Goal: Task Accomplishment & Management: Manage account settings

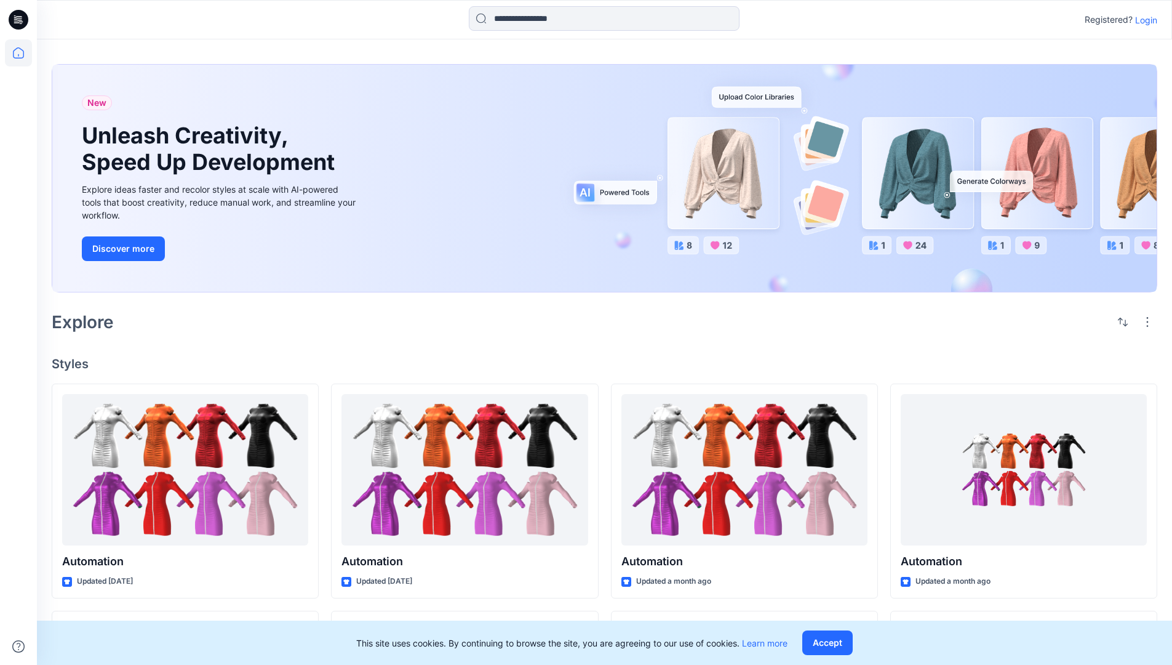
click at [1143, 20] on p "Login" at bounding box center [1146, 20] width 22 height 13
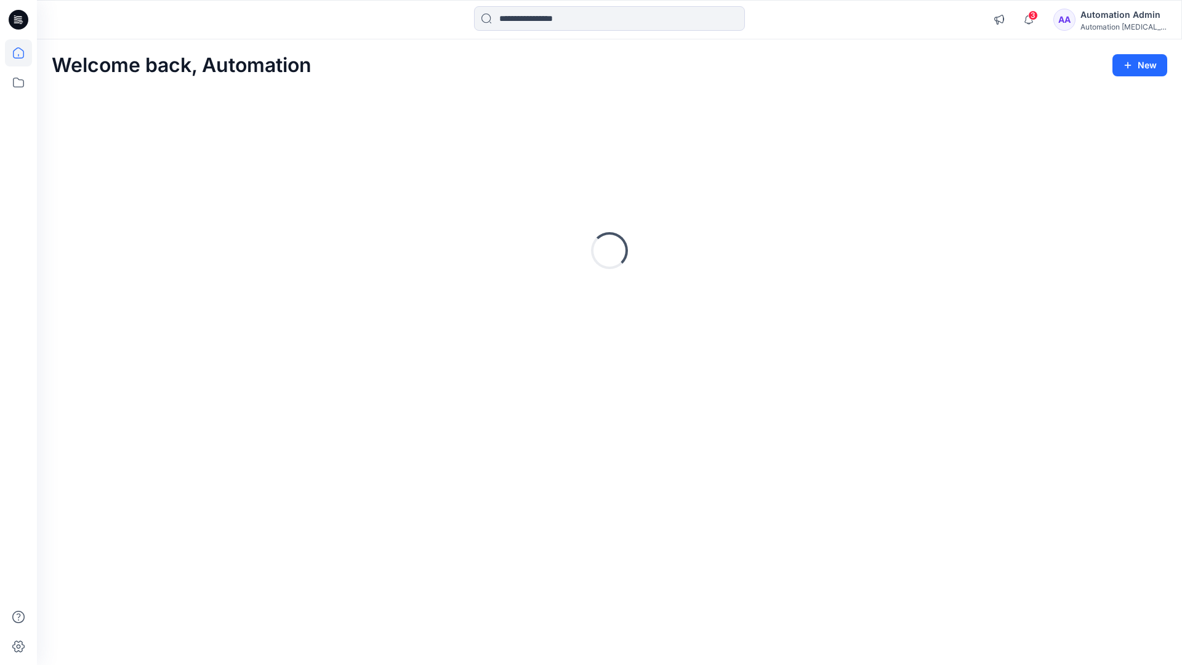
click at [23, 53] on icon at bounding box center [18, 52] width 11 height 11
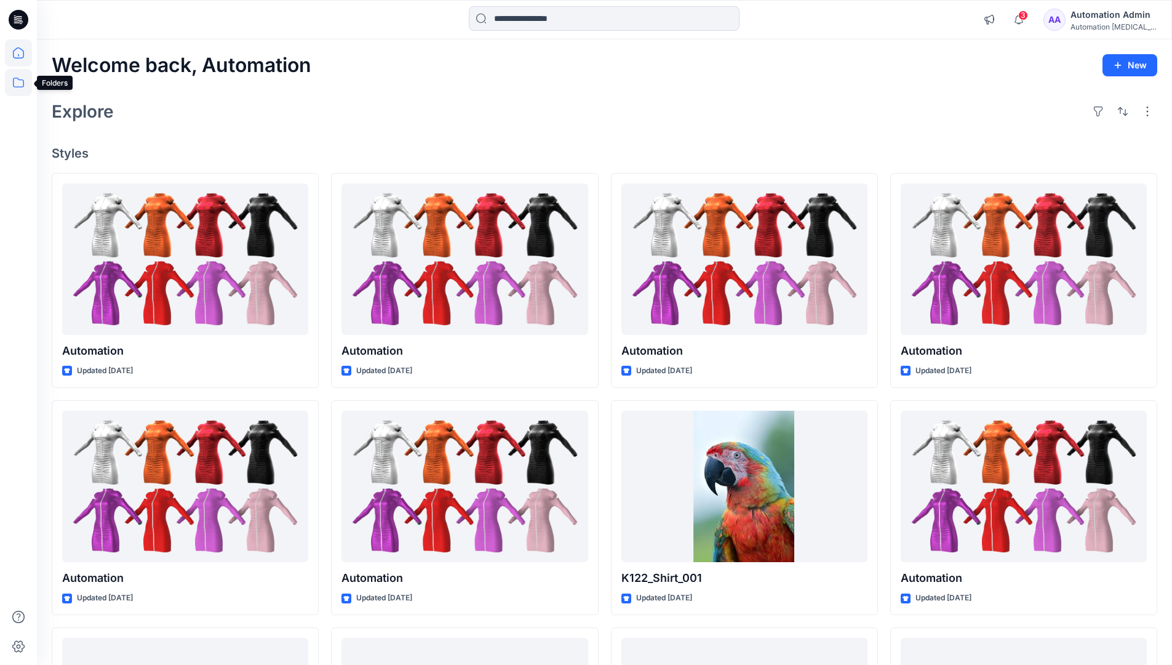
click at [21, 85] on icon at bounding box center [18, 82] width 27 height 27
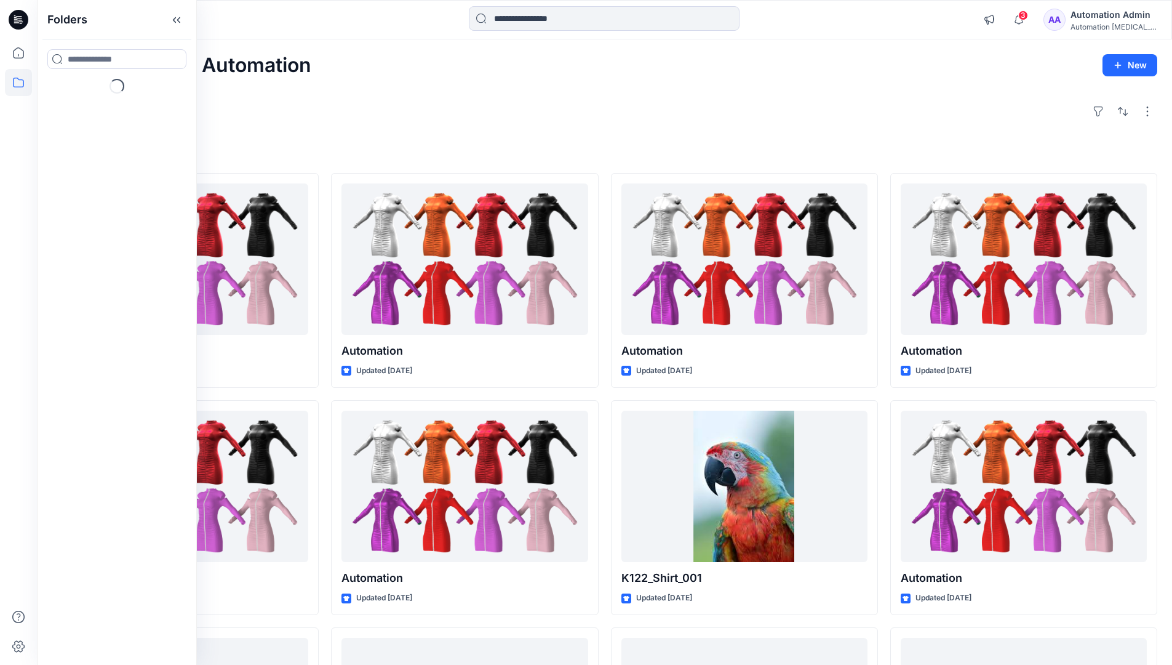
click at [432, 124] on div "Explore" at bounding box center [605, 112] width 1106 height 30
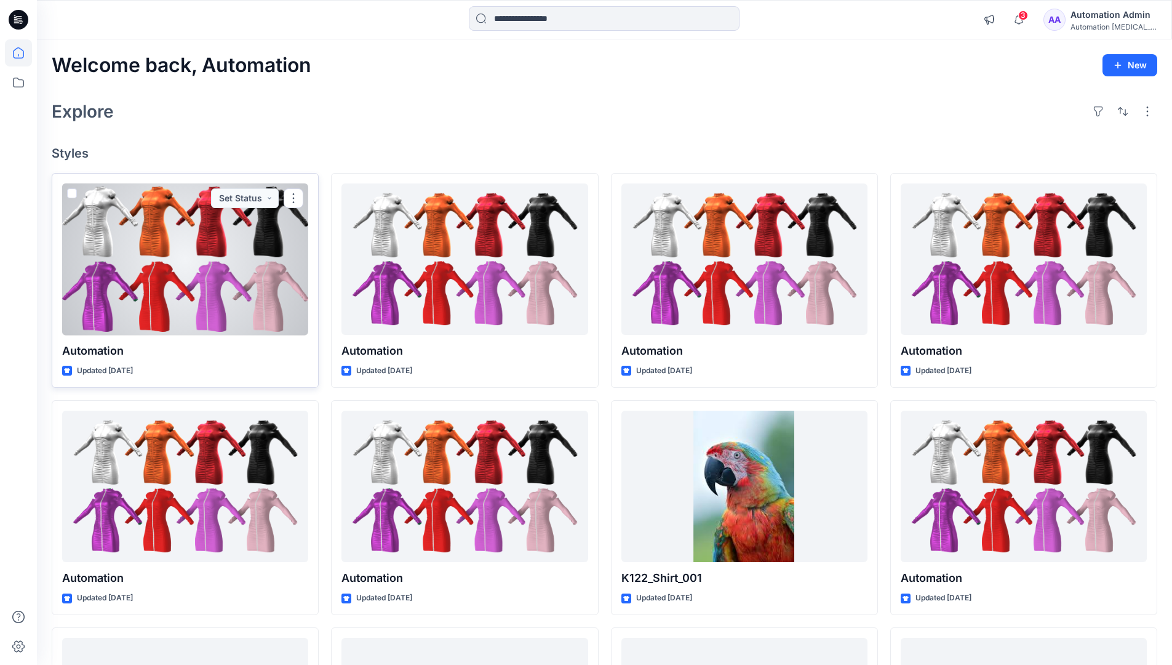
click at [74, 194] on span at bounding box center [72, 193] width 10 height 10
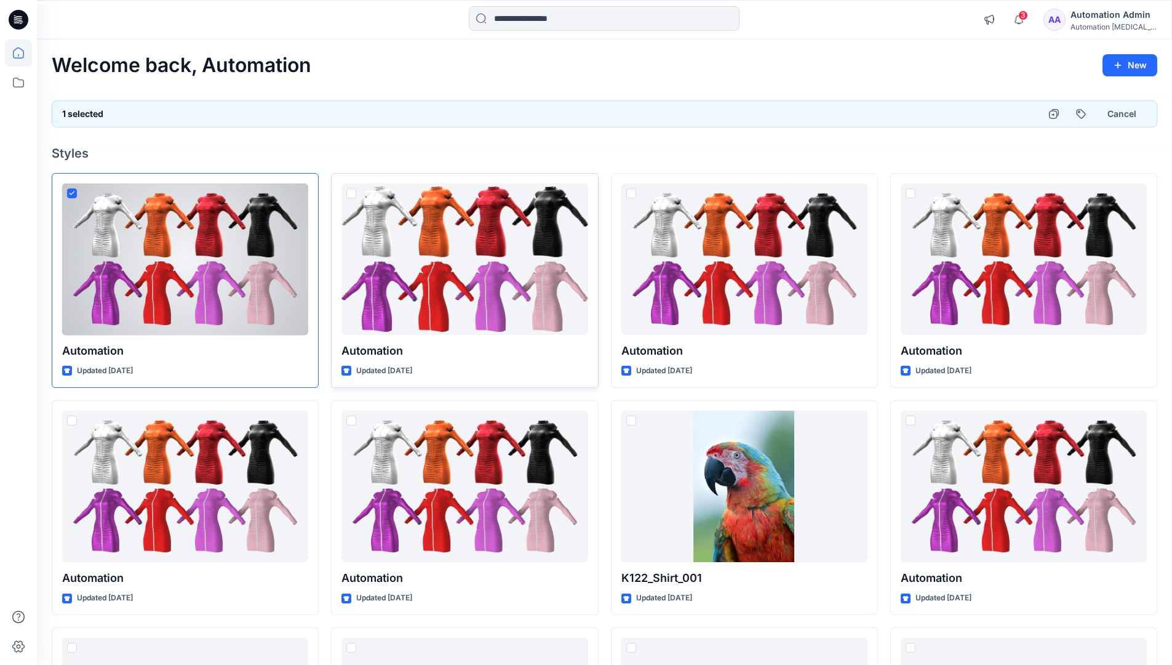
click at [353, 196] on span at bounding box center [351, 193] width 10 height 10
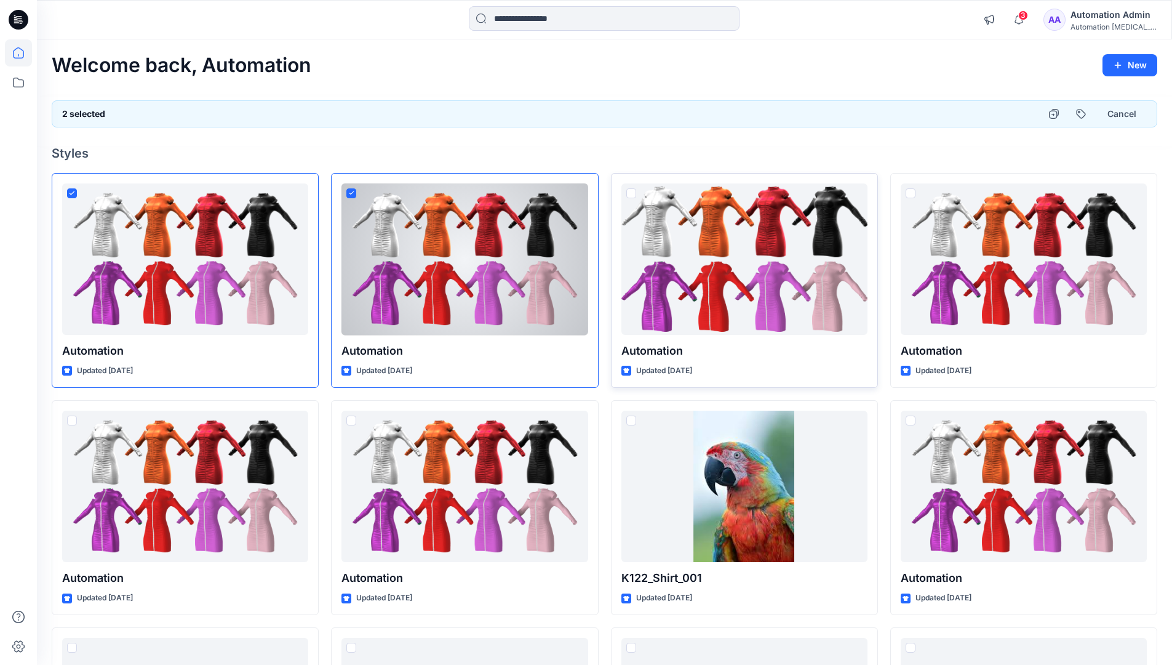
click at [633, 193] on span at bounding box center [632, 193] width 10 height 10
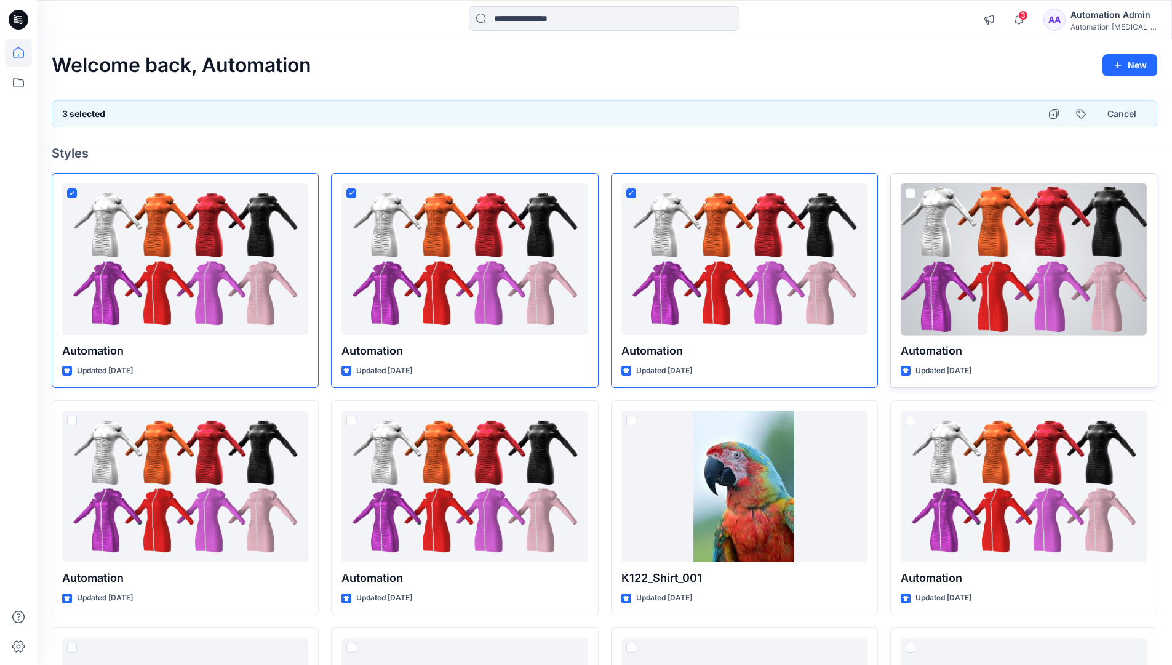
click at [911, 192] on span at bounding box center [911, 193] width 10 height 10
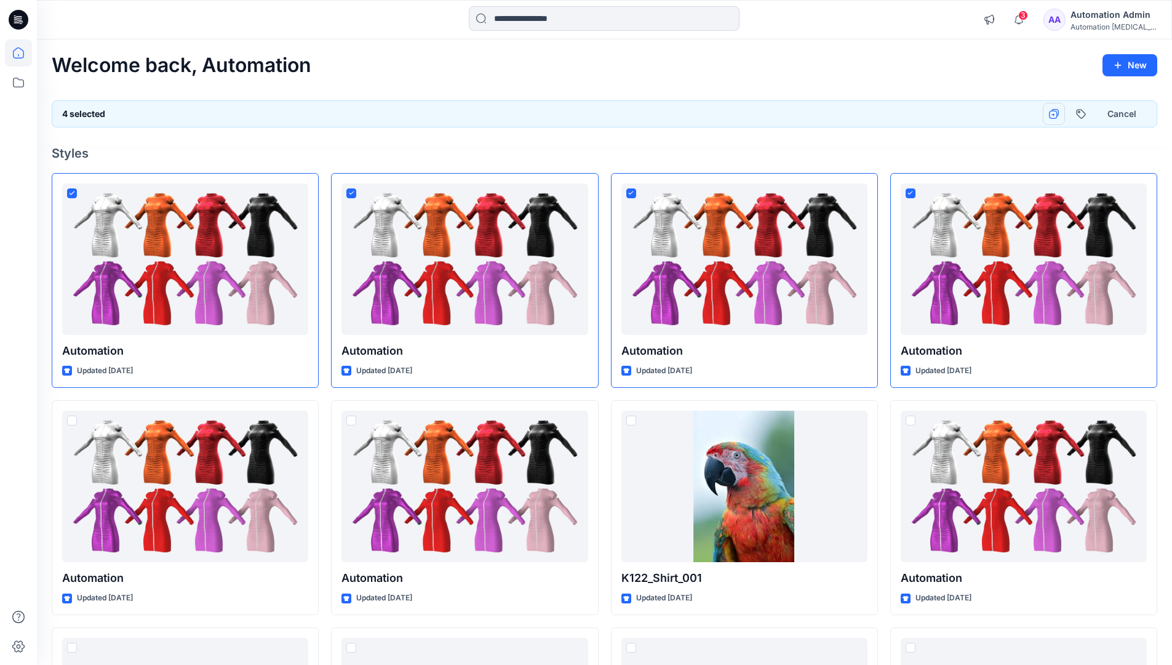
click at [1054, 113] on icon "button" at bounding box center [1054, 114] width 10 height 10
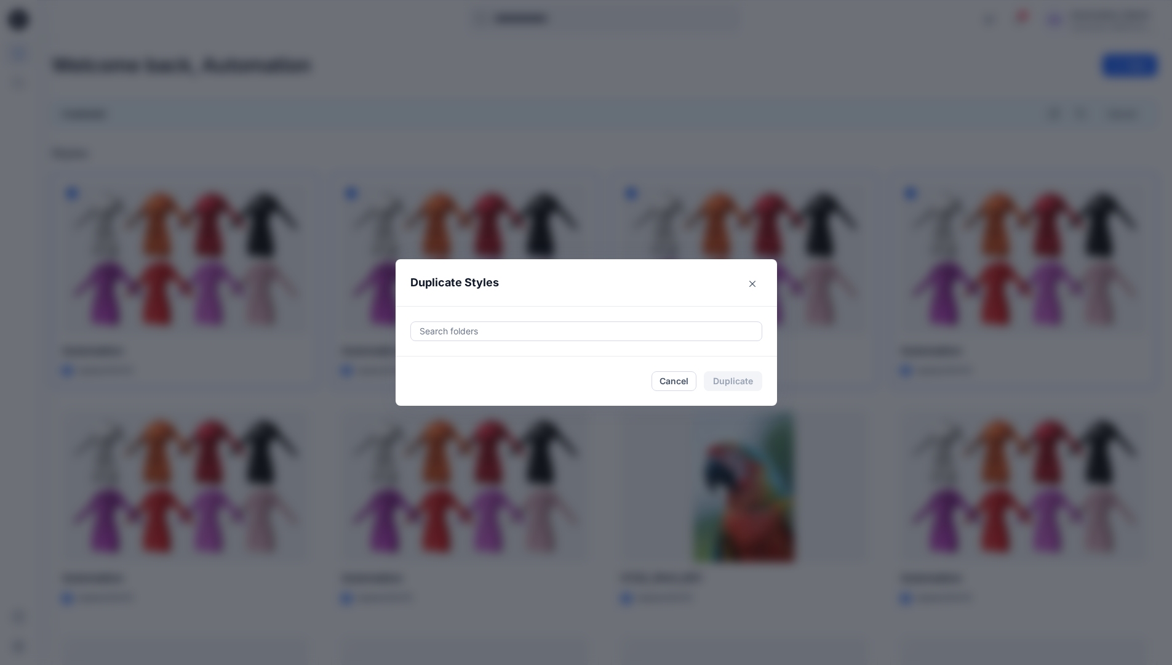
click at [473, 325] on div at bounding box center [586, 331] width 336 height 15
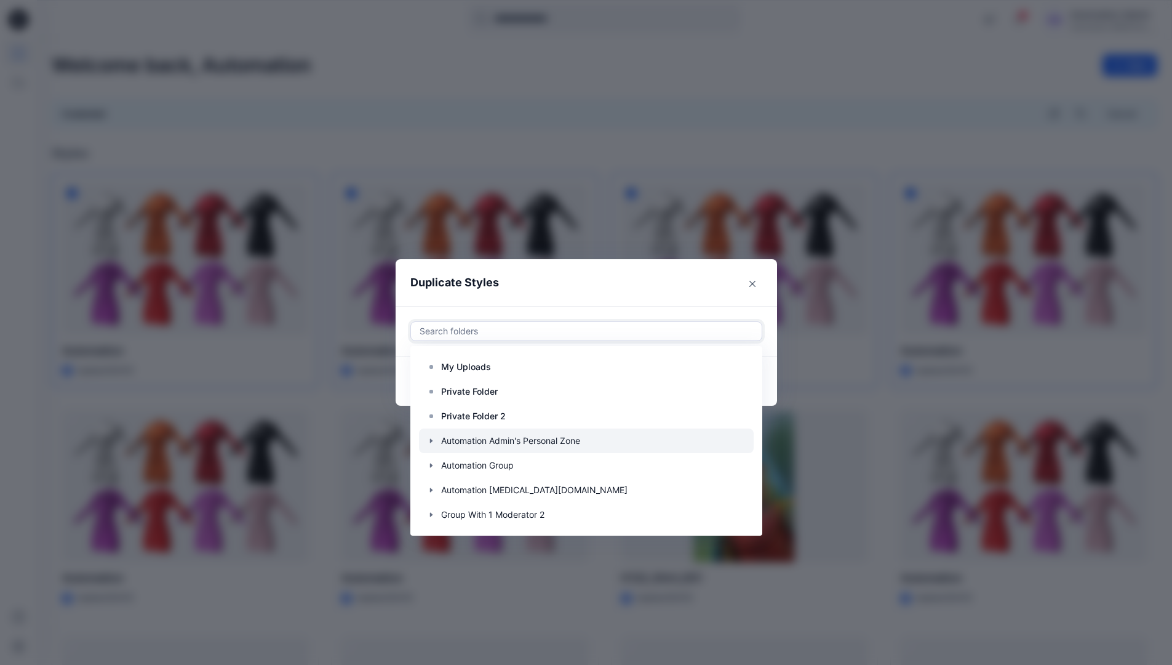
click at [436, 438] on icon "button" at bounding box center [431, 441] width 10 height 10
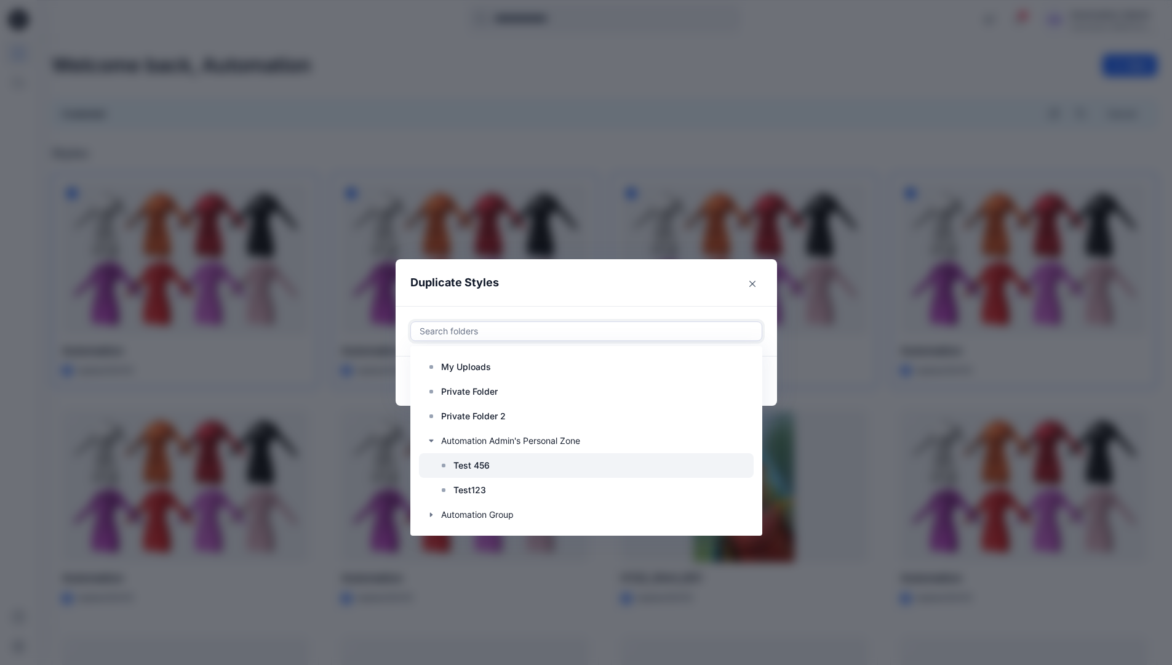
click at [473, 462] on p "Test 456" at bounding box center [472, 465] width 36 height 15
click at [623, 282] on header "Duplicate Styles" at bounding box center [574, 282] width 357 height 47
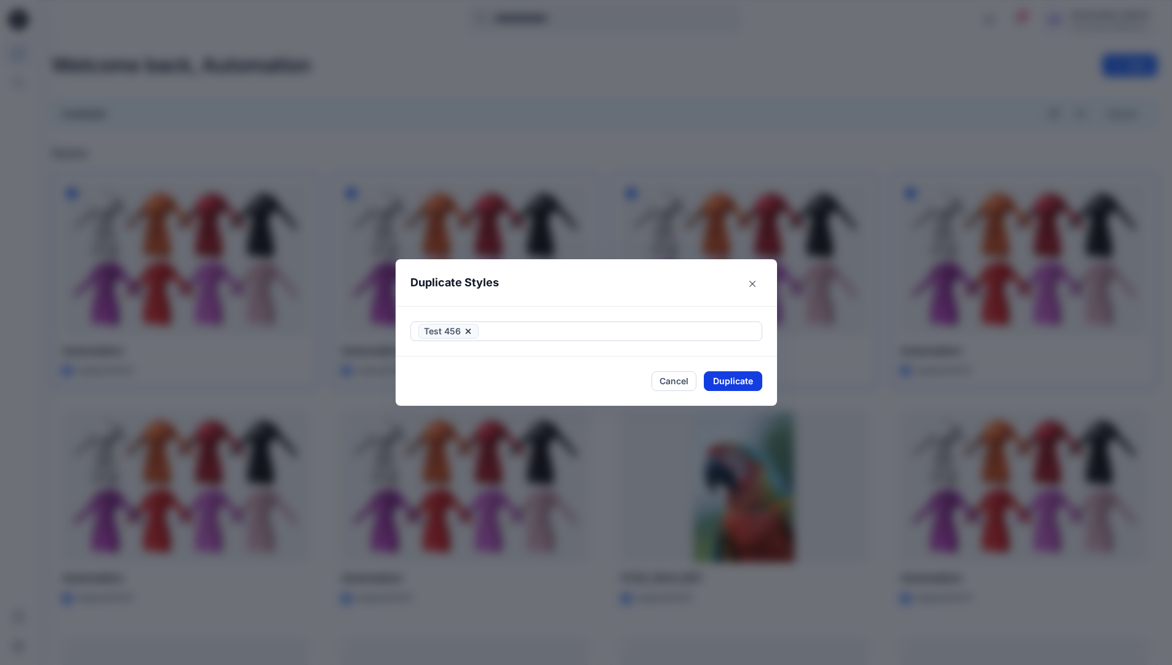
click at [740, 386] on button "Duplicate" at bounding box center [733, 381] width 58 height 20
click at [677, 381] on button "Cancel" at bounding box center [674, 380] width 45 height 21
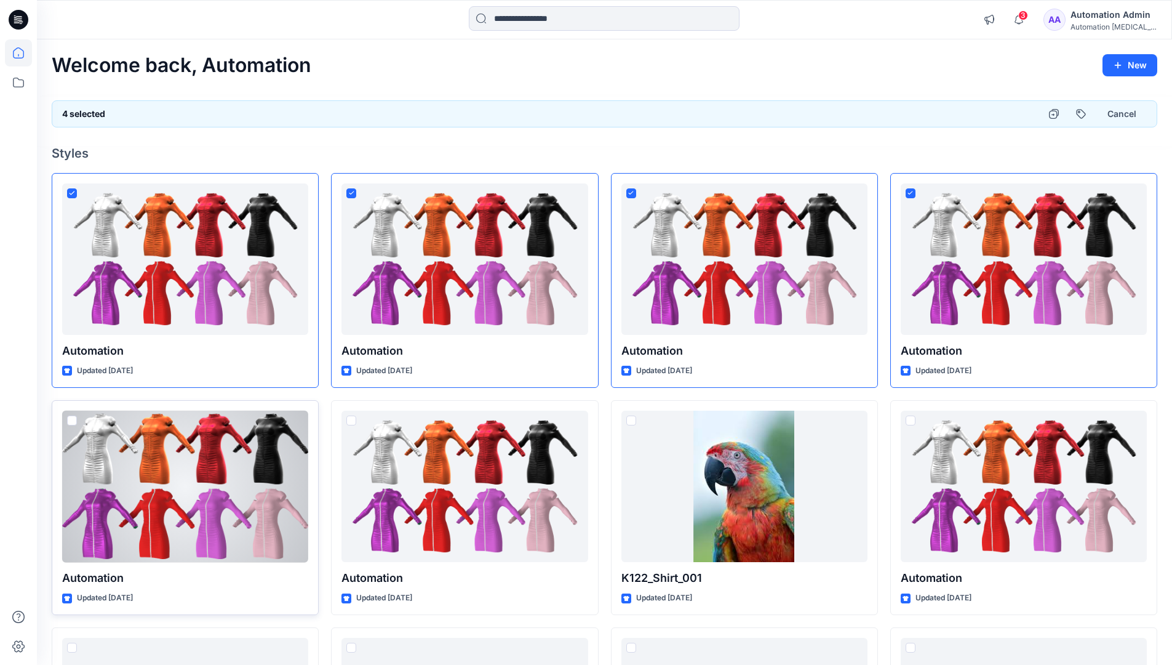
click at [69, 422] on span at bounding box center [72, 420] width 10 height 10
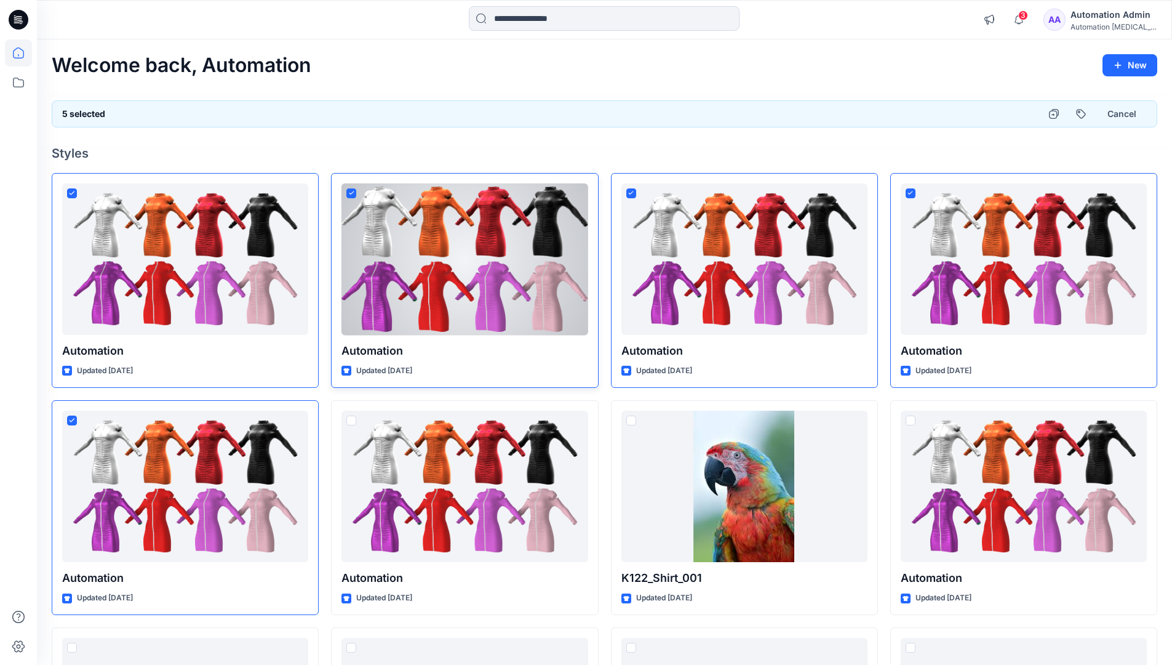
click at [354, 196] on span at bounding box center [351, 193] width 10 height 10
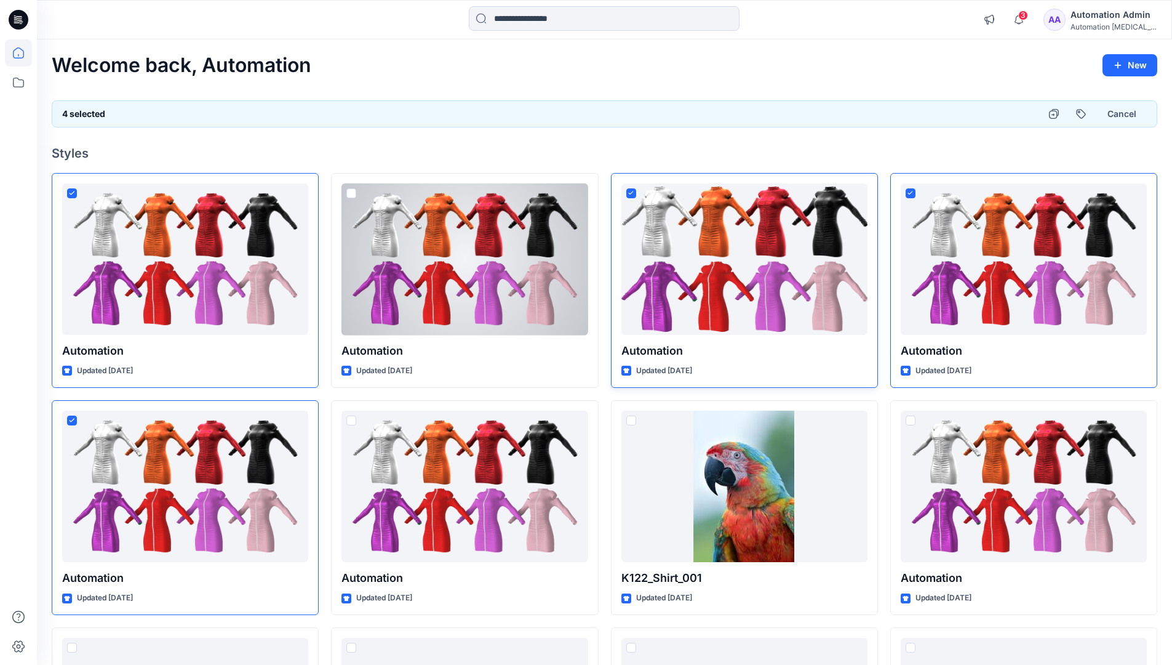
click at [631, 194] on icon at bounding box center [631, 193] width 6 height 4
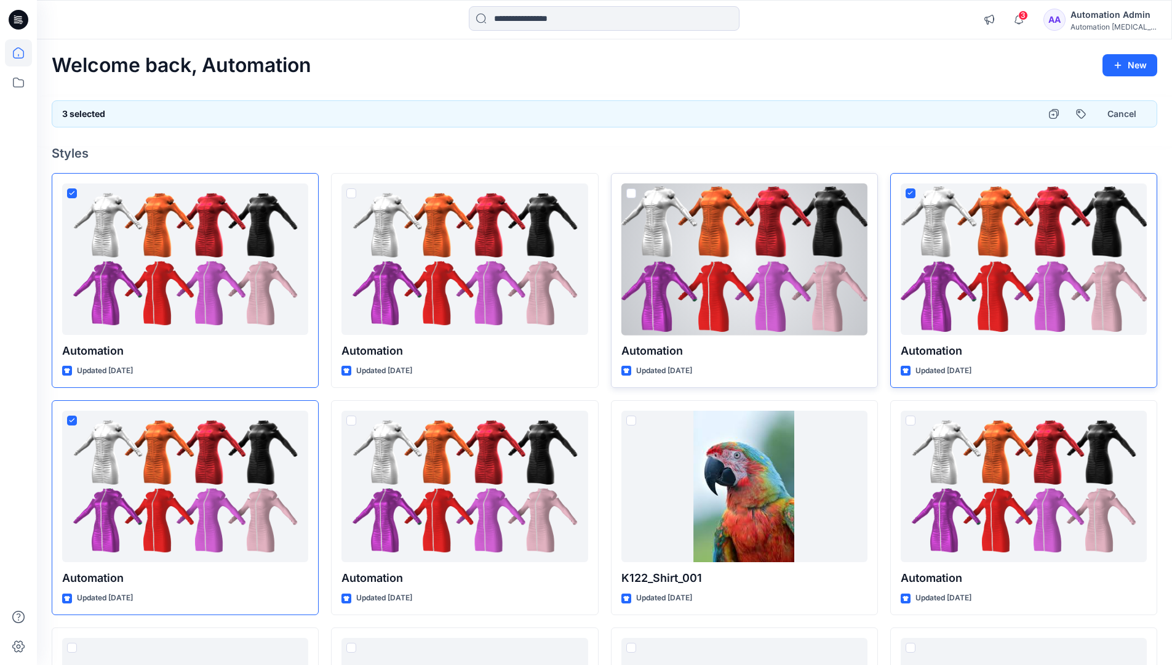
click at [911, 194] on icon at bounding box center [911, 193] width 6 height 4
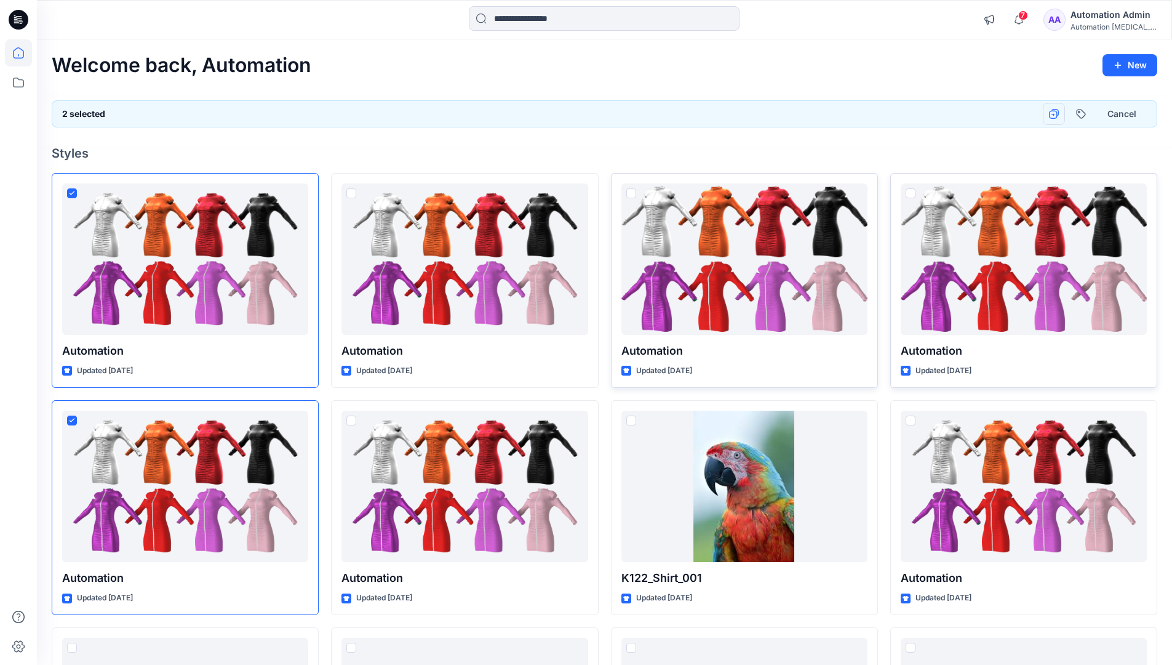
click at [1058, 114] on icon "button" at bounding box center [1054, 114] width 10 height 10
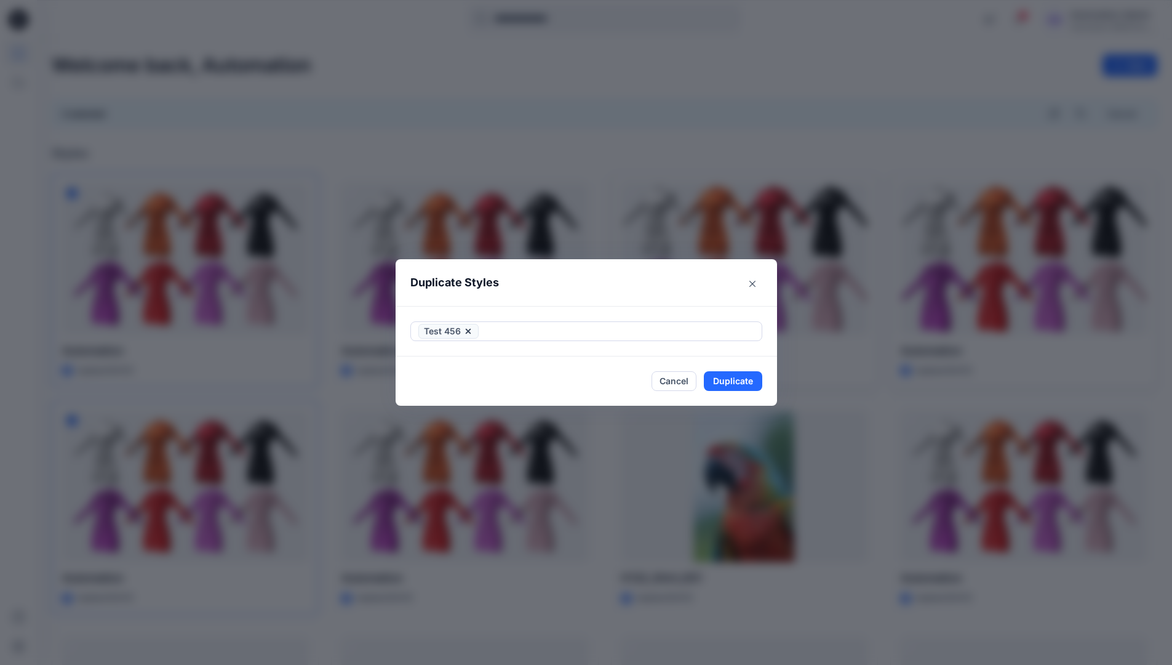
click at [578, 334] on div at bounding box center [617, 331] width 273 height 15
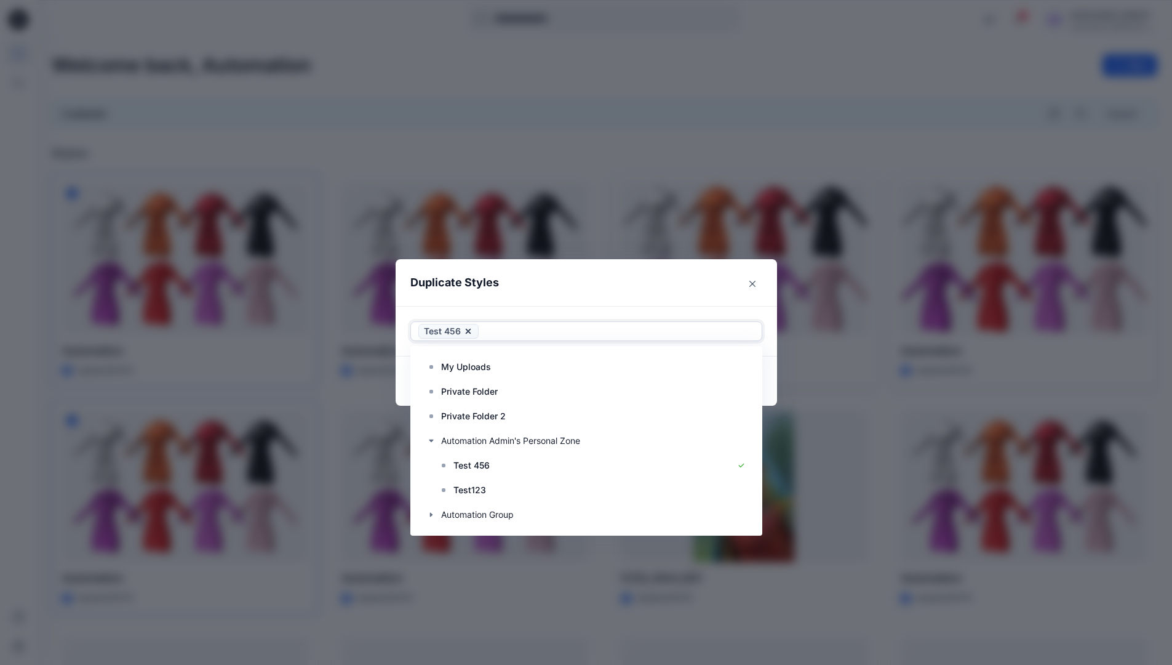
scroll to position [172, 0]
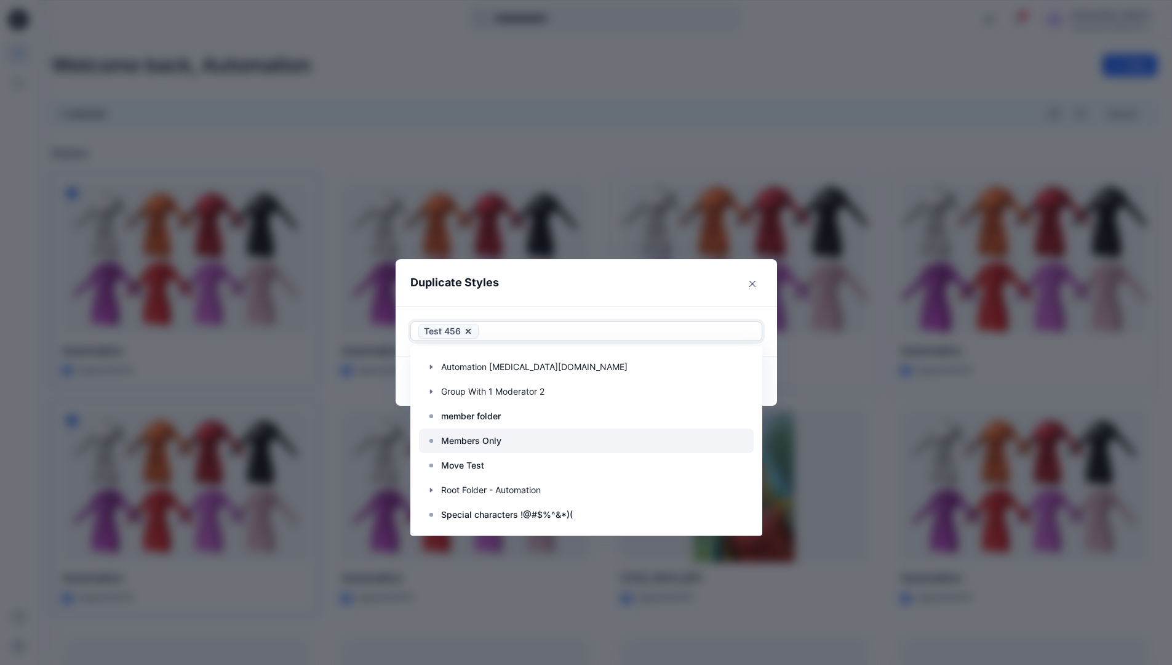
click at [510, 440] on div at bounding box center [586, 440] width 335 height 25
click at [570, 284] on header "Duplicate Styles" at bounding box center [574, 282] width 357 height 47
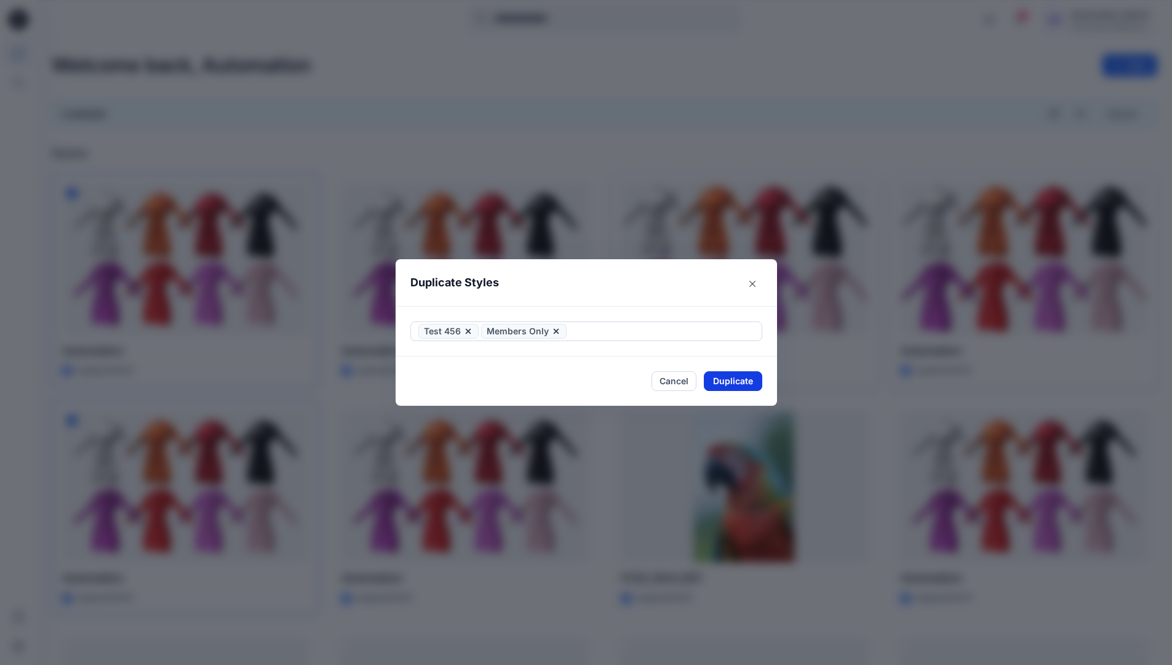
click at [729, 378] on button "Duplicate" at bounding box center [733, 381] width 58 height 20
click at [744, 377] on button "Close" at bounding box center [743, 381] width 40 height 20
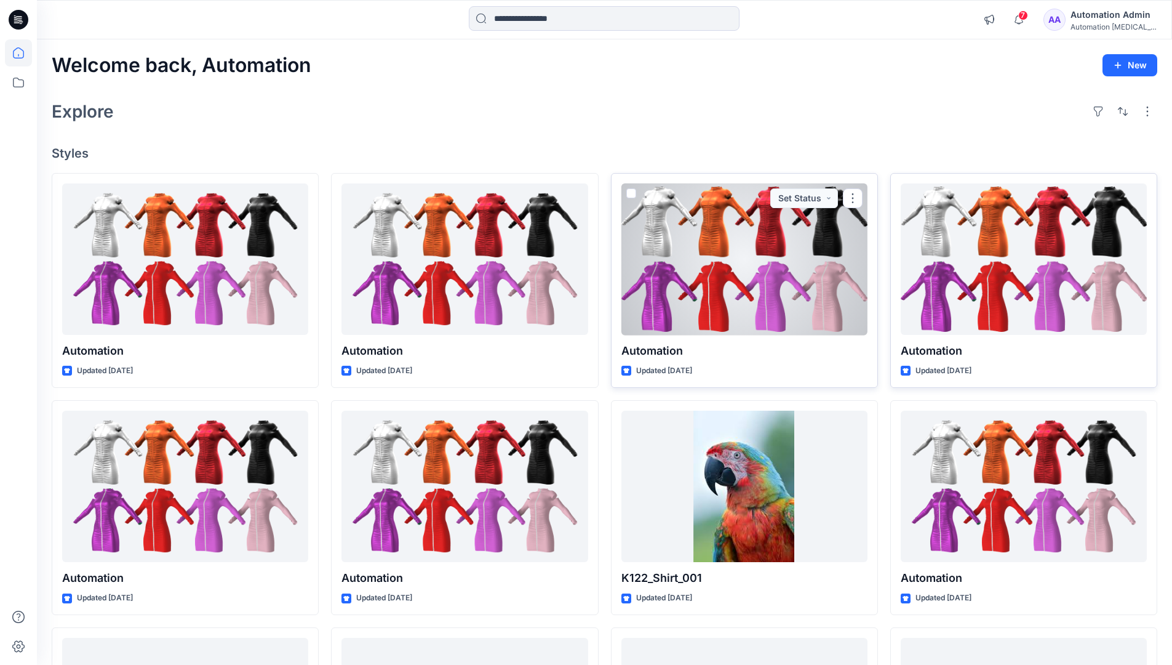
click at [1110, 10] on div "Automation Admin" at bounding box center [1114, 14] width 86 height 15
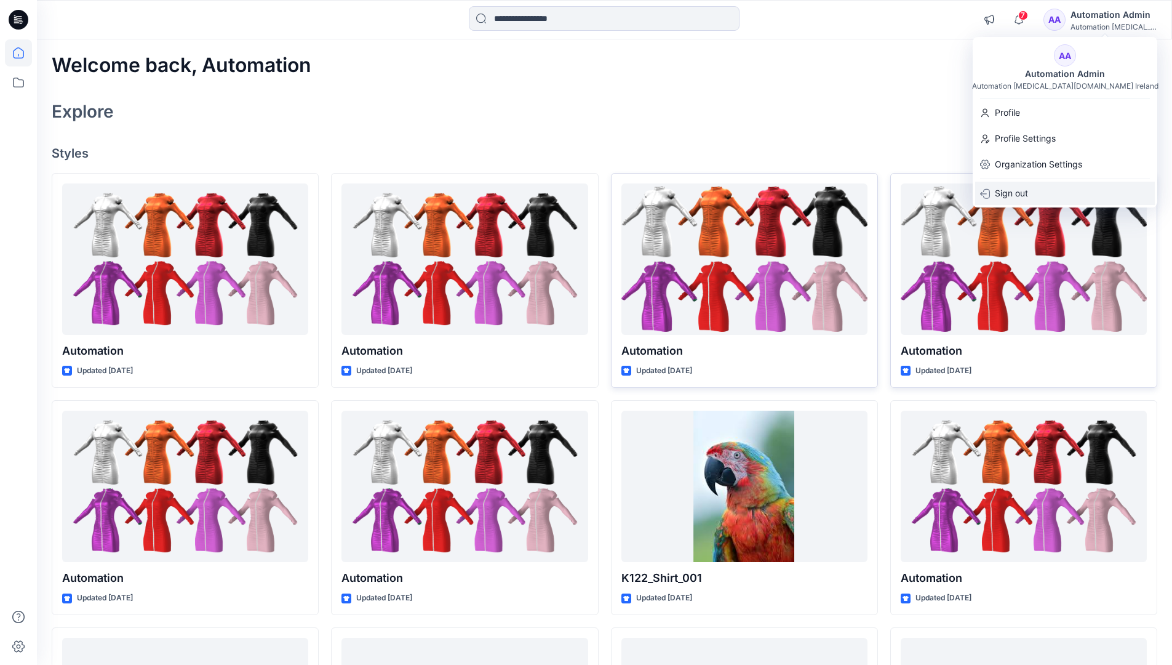
click at [1025, 189] on p "Sign out" at bounding box center [1011, 193] width 33 height 23
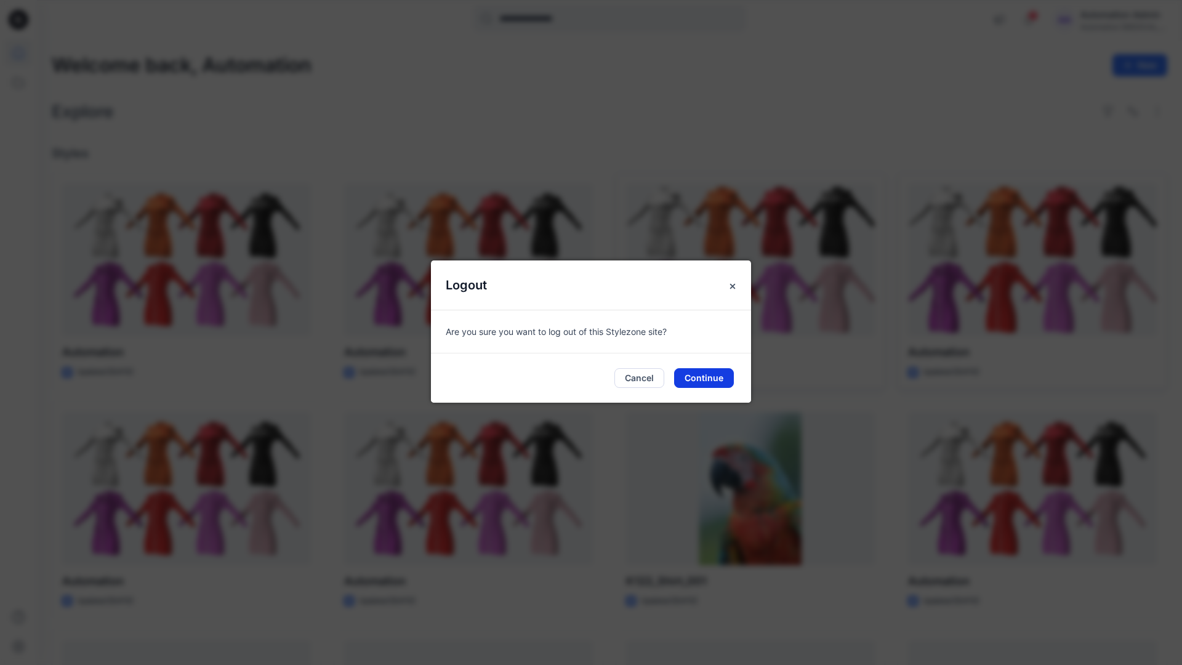
click at [706, 368] on button "Continue" at bounding box center [704, 378] width 60 height 20
